Goal: Task Accomplishment & Management: Manage account settings

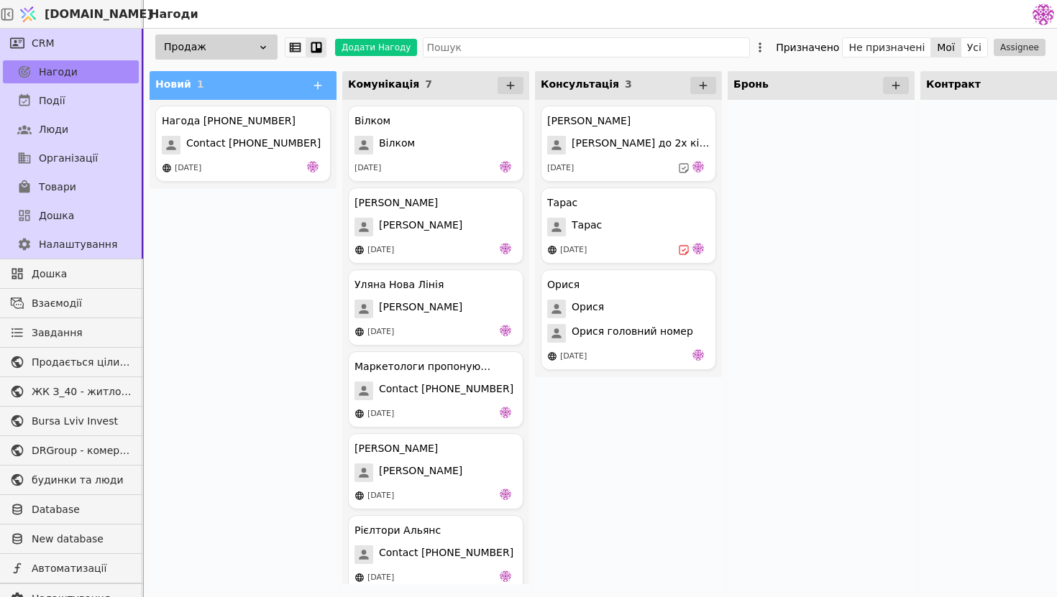
click at [750, 534] on div at bounding box center [821, 346] width 187 height 492
click at [651, 154] on span "[PERSON_NAME] до 2х кімнатної" at bounding box center [641, 145] width 138 height 19
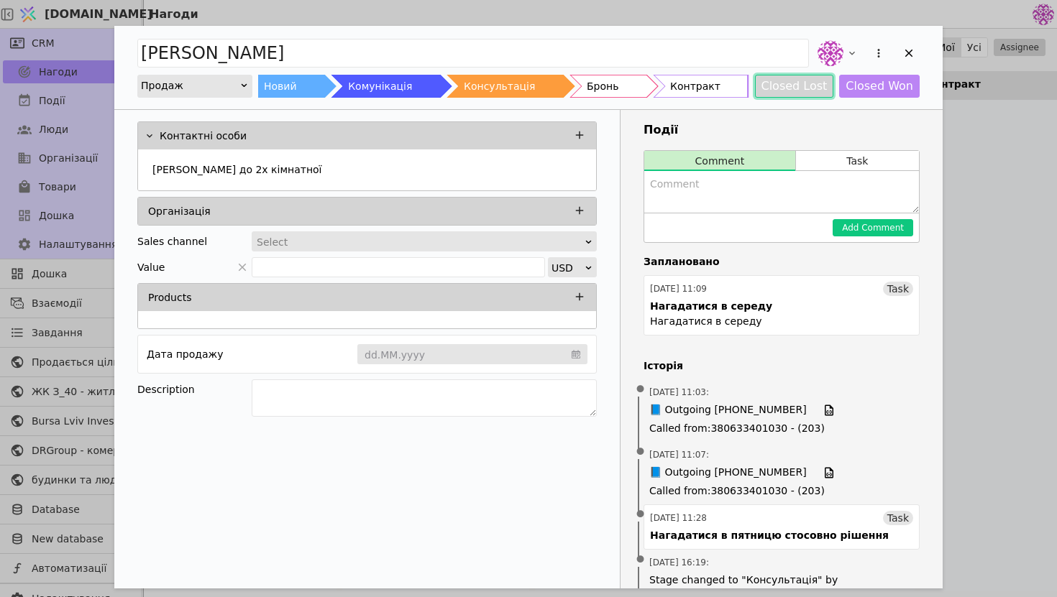
click at [810, 86] on button "Closed Lost" at bounding box center [794, 86] width 79 height 23
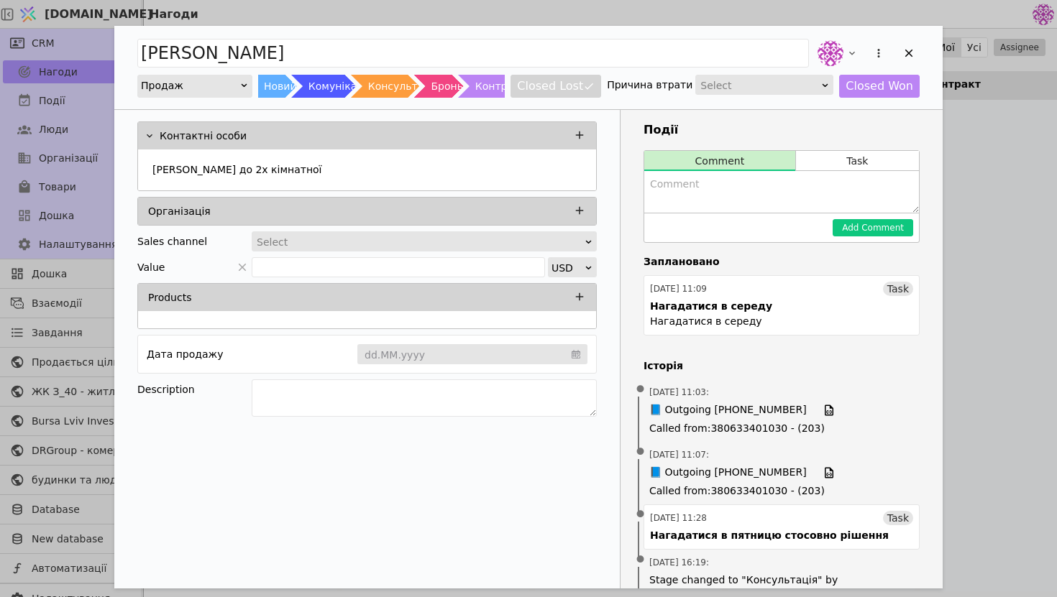
click at [793, 87] on div "Select" at bounding box center [759, 85] width 119 height 20
click at [735, 197] on textarea "Add Opportunity" at bounding box center [781, 192] width 275 height 42
type textarea "J"
type textarea "Обрав марвел хом"
click at [893, 229] on button "Add Comment" at bounding box center [873, 227] width 81 height 17
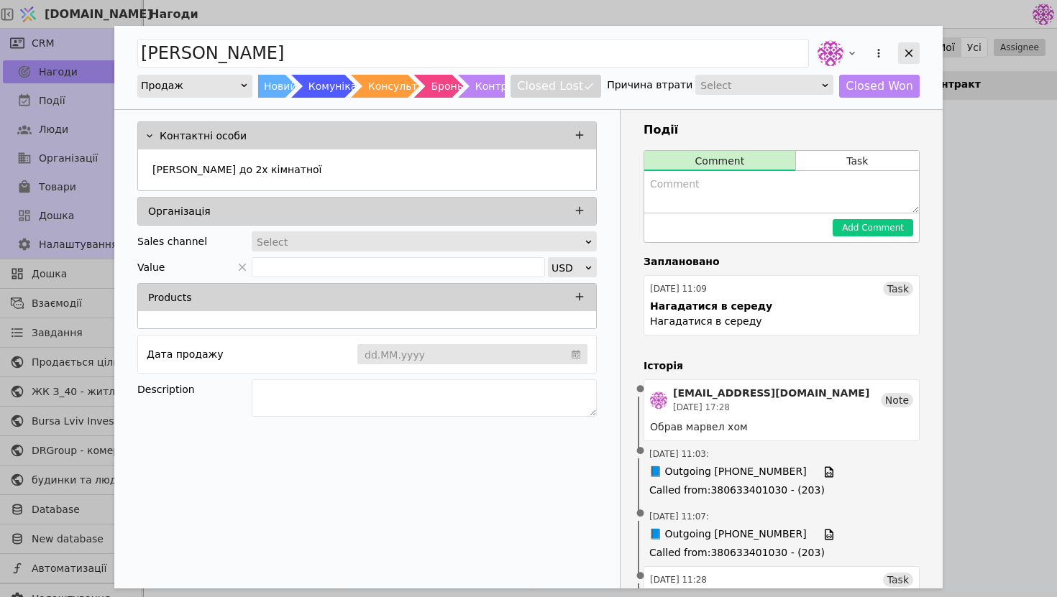
click at [909, 53] on icon "Add Opportunity" at bounding box center [909, 54] width 8 height 8
